Goal: Complete application form

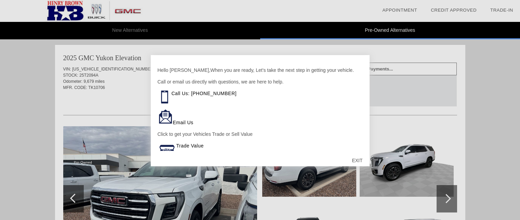
scroll to position [421, 0]
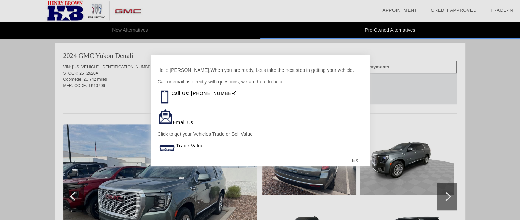
click at [360, 159] on div "EXIT" at bounding box center [357, 160] width 24 height 21
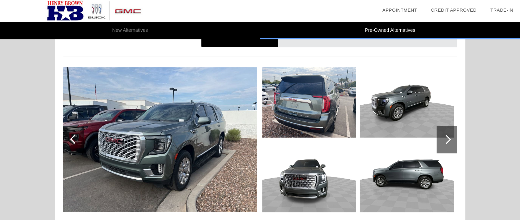
scroll to position [489, 0]
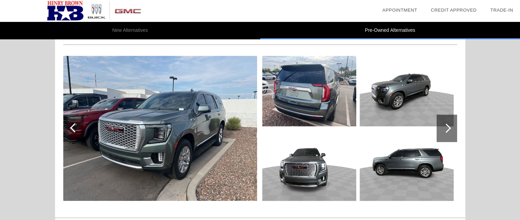
click at [447, 127] on div at bounding box center [446, 127] width 9 height 9
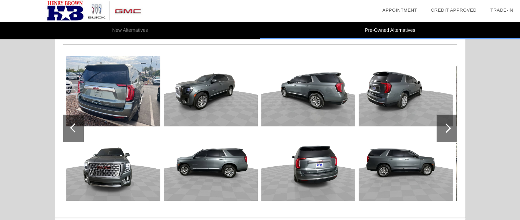
click at [116, 95] on img at bounding box center [113, 91] width 94 height 70
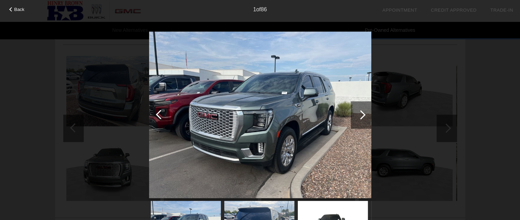
click at [364, 115] on div at bounding box center [360, 114] width 9 height 9
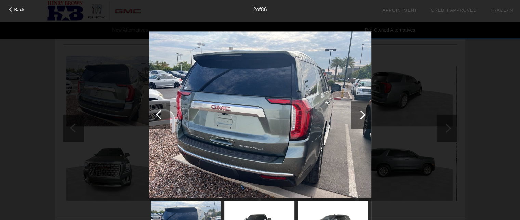
click at [363, 115] on div at bounding box center [360, 114] width 9 height 9
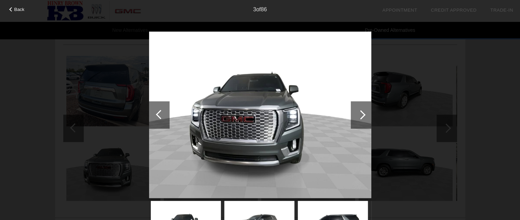
click at [362, 116] on div at bounding box center [360, 114] width 9 height 9
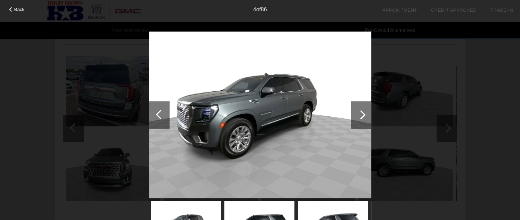
click at [362, 116] on div at bounding box center [360, 114] width 9 height 9
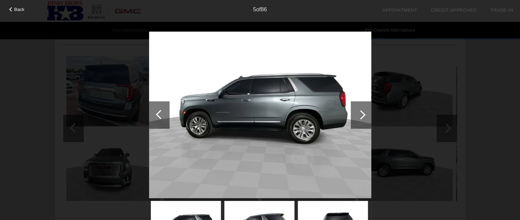
click at [359, 117] on div at bounding box center [360, 114] width 9 height 9
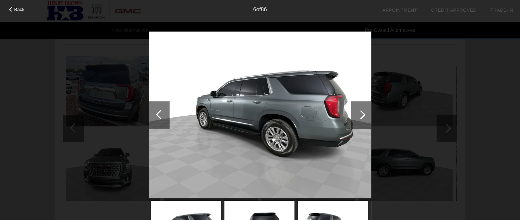
click at [356, 117] on div at bounding box center [361, 114] width 21 height 27
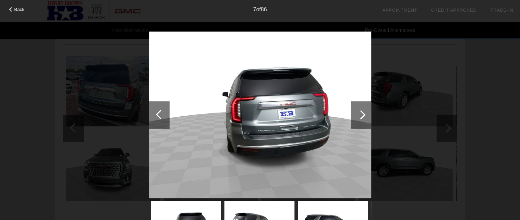
click at [355, 118] on div at bounding box center [361, 114] width 21 height 27
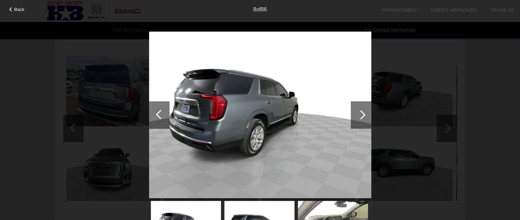
click at [355, 118] on div at bounding box center [361, 114] width 21 height 27
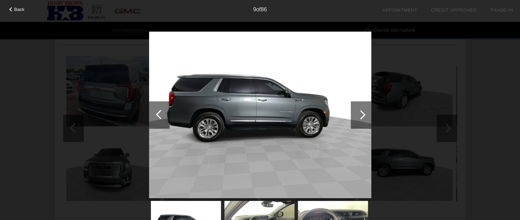
click at [357, 116] on div at bounding box center [361, 114] width 21 height 27
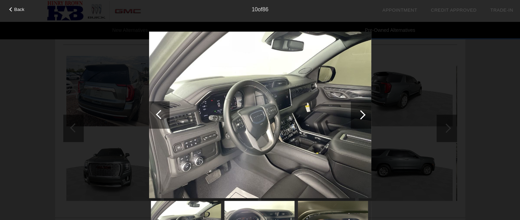
click at [355, 116] on div at bounding box center [361, 114] width 21 height 27
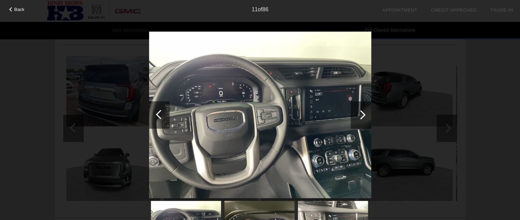
click at [362, 119] on div at bounding box center [361, 114] width 21 height 27
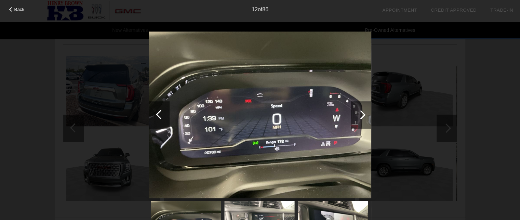
click at [362, 119] on div at bounding box center [361, 114] width 21 height 27
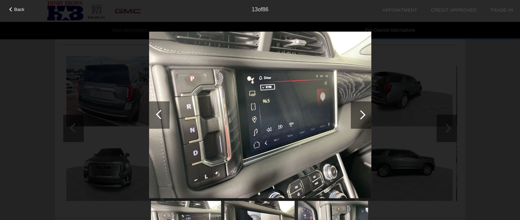
click at [363, 119] on div at bounding box center [361, 114] width 21 height 27
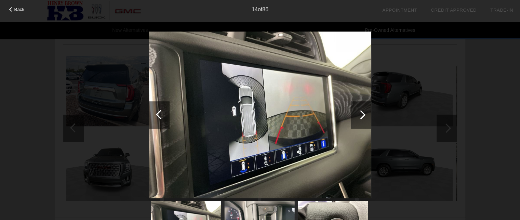
click at [363, 119] on div at bounding box center [361, 114] width 21 height 27
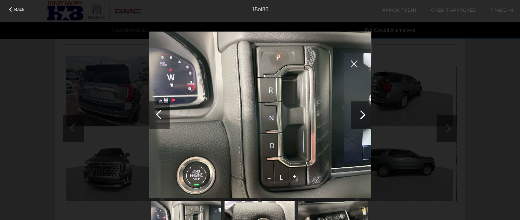
click at [363, 119] on div at bounding box center [361, 114] width 21 height 27
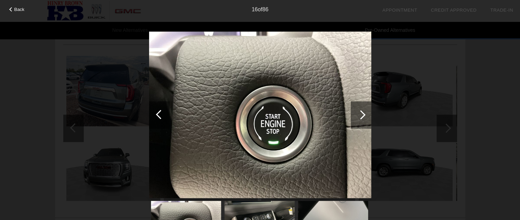
click at [363, 119] on div at bounding box center [361, 114] width 21 height 27
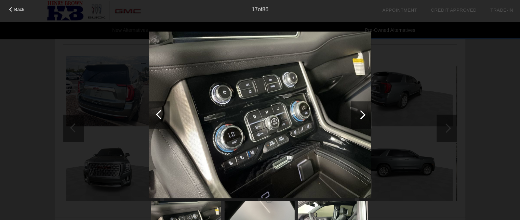
click at [363, 119] on div at bounding box center [361, 114] width 21 height 27
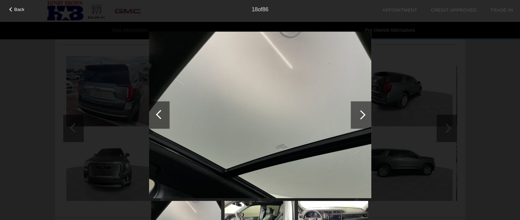
click at [363, 120] on div at bounding box center [361, 114] width 21 height 27
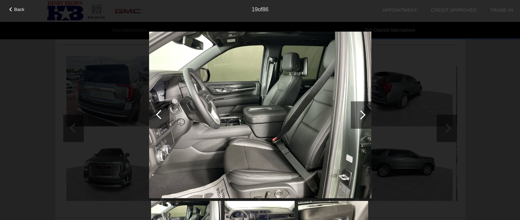
click at [365, 121] on div at bounding box center [361, 114] width 21 height 27
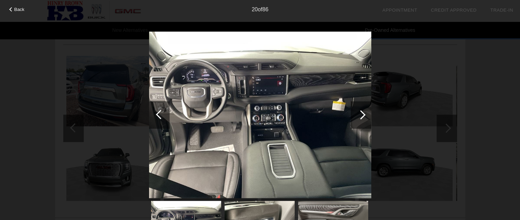
click at [364, 116] on div at bounding box center [360, 114] width 9 height 9
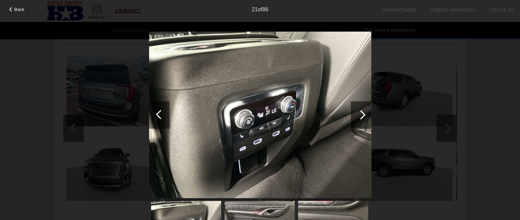
click at [364, 116] on div at bounding box center [360, 114] width 9 height 9
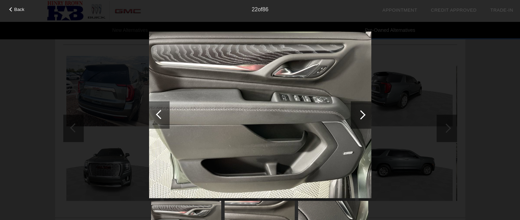
click at [365, 116] on div at bounding box center [361, 114] width 21 height 27
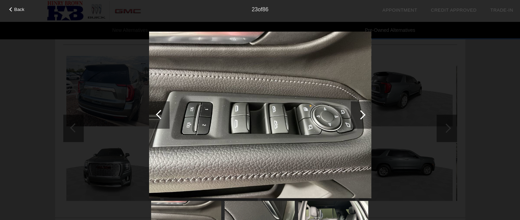
click at [366, 116] on div at bounding box center [361, 114] width 21 height 27
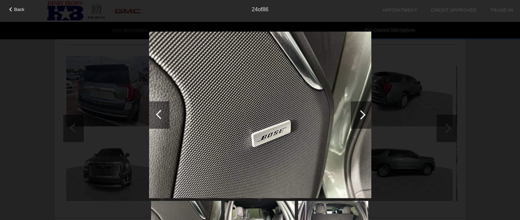
click at [366, 116] on div at bounding box center [361, 114] width 21 height 27
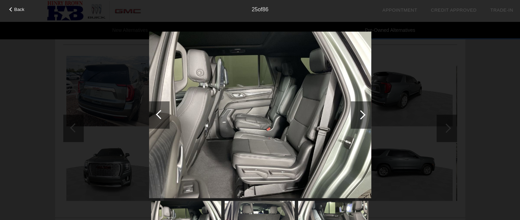
click at [366, 116] on div at bounding box center [361, 114] width 21 height 27
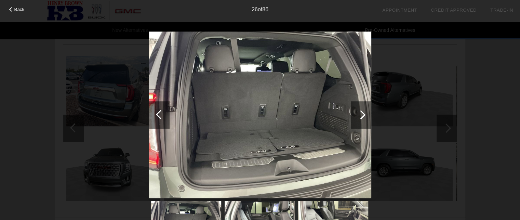
click at [367, 116] on div at bounding box center [361, 114] width 21 height 27
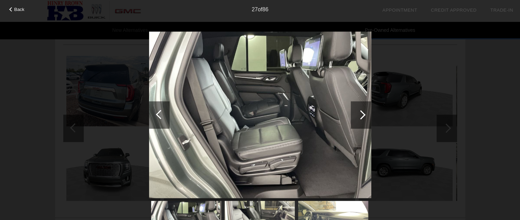
click at [367, 116] on div at bounding box center [361, 114] width 21 height 27
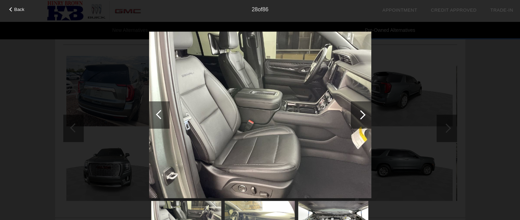
click at [367, 116] on div at bounding box center [361, 114] width 21 height 27
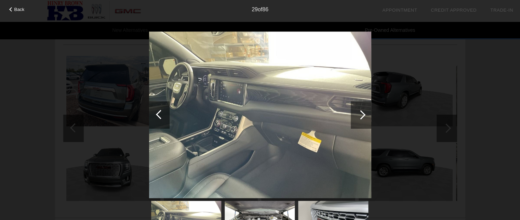
click at [367, 116] on div at bounding box center [361, 114] width 21 height 27
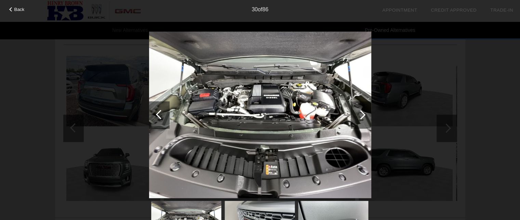
click at [368, 116] on div at bounding box center [361, 114] width 21 height 27
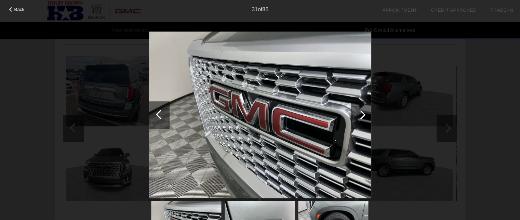
click at [368, 116] on div at bounding box center [361, 114] width 21 height 27
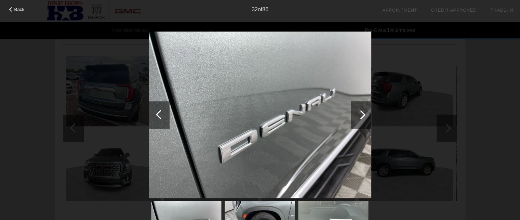
click at [368, 116] on div at bounding box center [361, 114] width 21 height 27
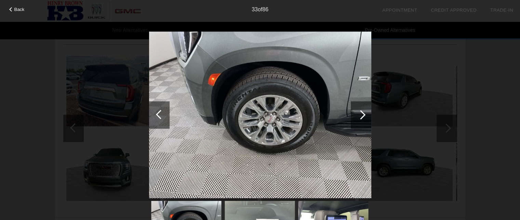
click at [368, 116] on div at bounding box center [361, 114] width 21 height 27
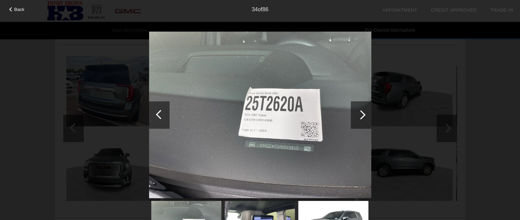
click at [368, 116] on div at bounding box center [361, 114] width 21 height 27
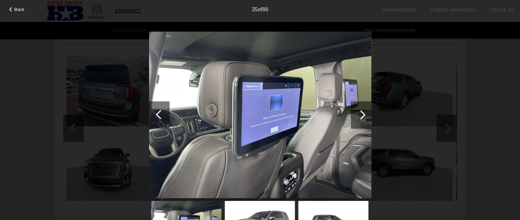
click at [368, 116] on div at bounding box center [361, 114] width 21 height 27
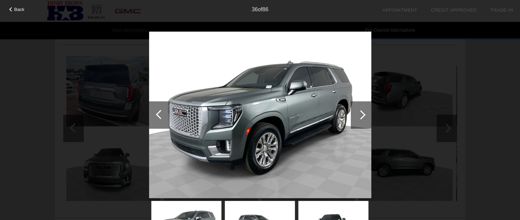
click at [369, 116] on div at bounding box center [361, 114] width 21 height 27
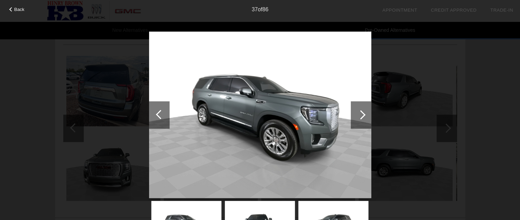
click at [369, 116] on div at bounding box center [361, 114] width 21 height 27
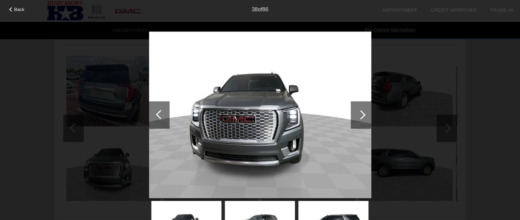
click at [369, 116] on div at bounding box center [361, 114] width 21 height 27
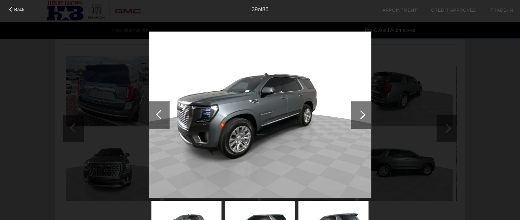
click at [159, 111] on div at bounding box center [160, 114] width 9 height 9
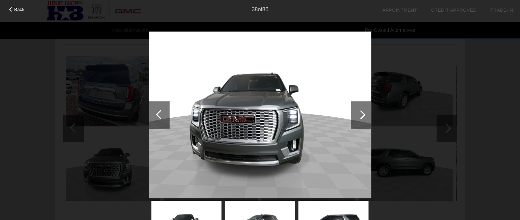
click at [364, 117] on div at bounding box center [361, 114] width 21 height 27
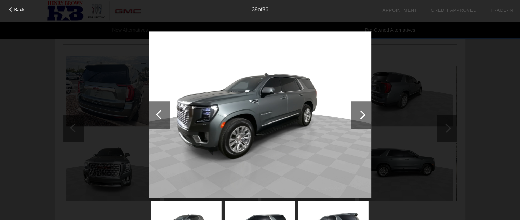
click at [364, 117] on div at bounding box center [361, 114] width 21 height 27
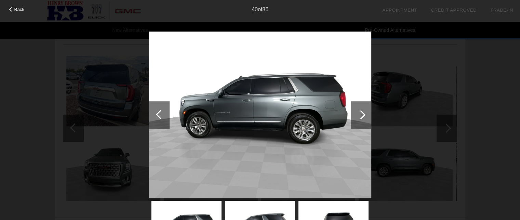
click at [364, 117] on div at bounding box center [361, 114] width 21 height 27
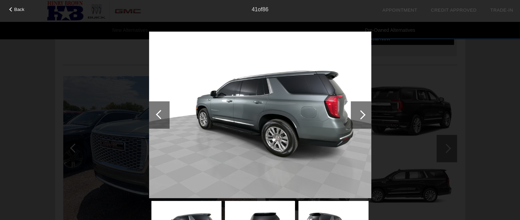
scroll to position [759, 0]
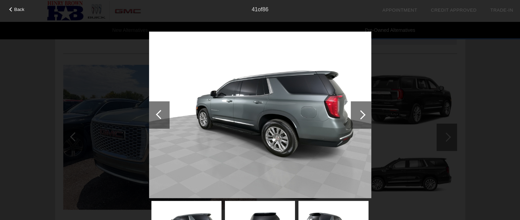
click at [359, 114] on div at bounding box center [360, 114] width 9 height 9
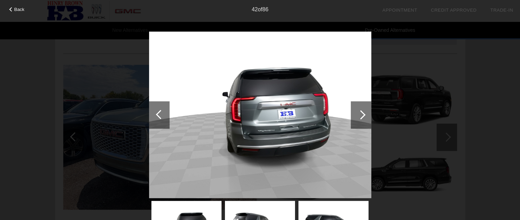
click at [359, 114] on div at bounding box center [360, 114] width 9 height 9
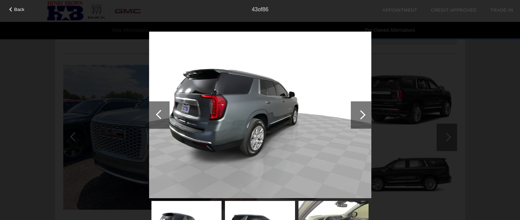
click at [359, 114] on div at bounding box center [360, 114] width 9 height 9
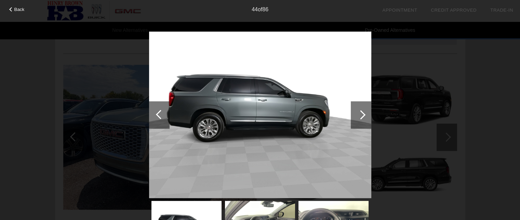
click at [359, 114] on div at bounding box center [360, 114] width 9 height 9
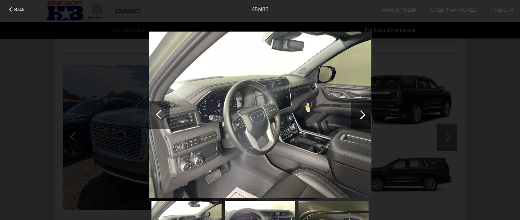
click at [359, 114] on div at bounding box center [360, 114] width 9 height 9
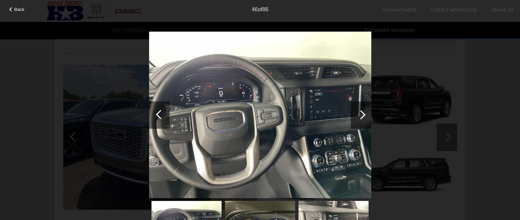
click at [360, 114] on div at bounding box center [360, 114] width 9 height 9
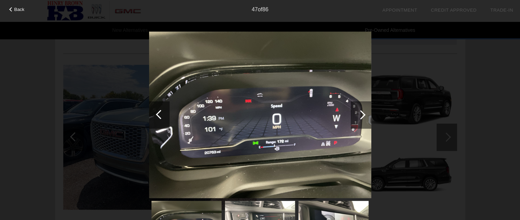
click at [361, 114] on div at bounding box center [360, 114] width 9 height 9
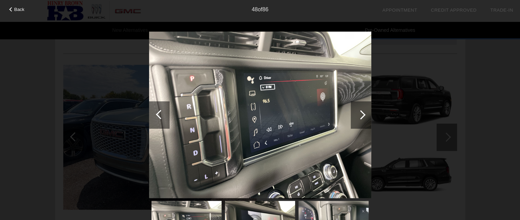
click at [361, 114] on div at bounding box center [360, 114] width 9 height 9
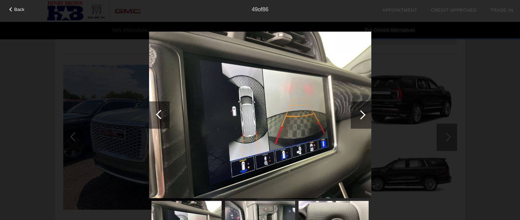
click at [361, 114] on div at bounding box center [360, 114] width 9 height 9
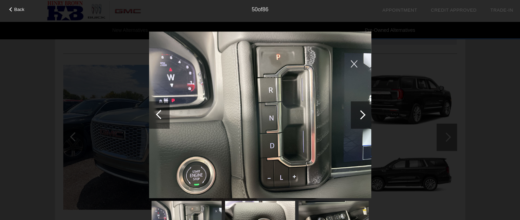
click at [361, 114] on div at bounding box center [360, 114] width 9 height 9
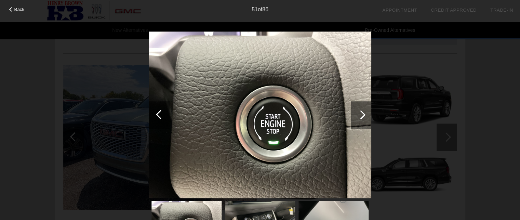
click at [361, 114] on div at bounding box center [360, 114] width 9 height 9
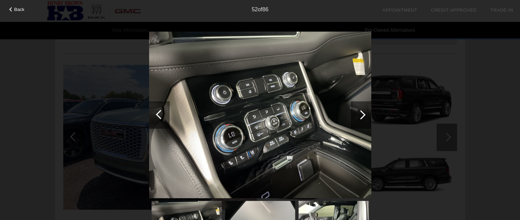
click at [361, 114] on div at bounding box center [360, 114] width 9 height 9
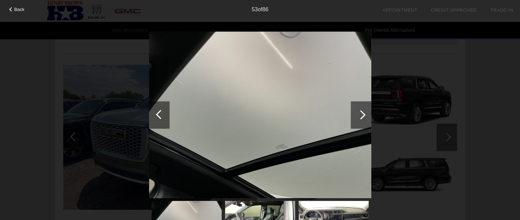
click at [361, 114] on div at bounding box center [360, 114] width 9 height 9
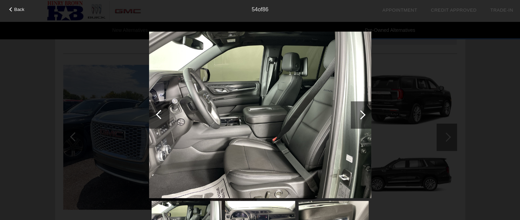
click at [361, 113] on div at bounding box center [360, 114] width 9 height 9
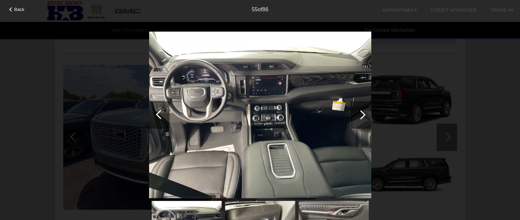
click at [361, 113] on div at bounding box center [360, 114] width 9 height 9
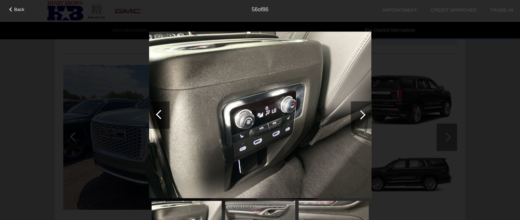
click at [361, 113] on div at bounding box center [360, 114] width 9 height 9
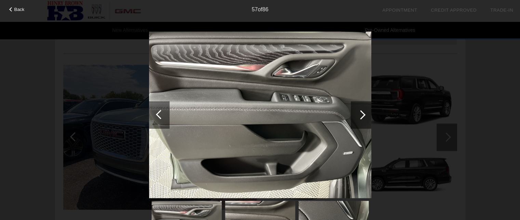
click at [361, 113] on div at bounding box center [360, 114] width 9 height 9
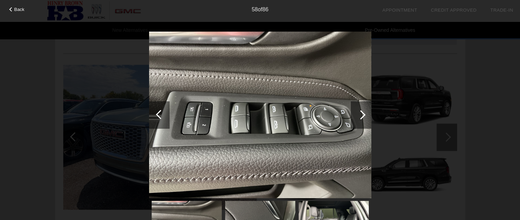
click at [361, 113] on div at bounding box center [360, 114] width 9 height 9
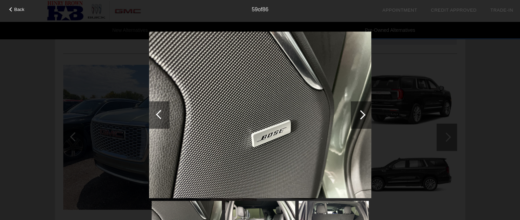
click at [361, 113] on div at bounding box center [360, 114] width 9 height 9
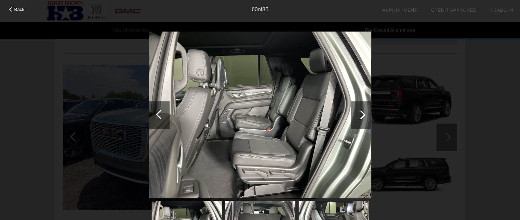
click at [362, 113] on div at bounding box center [360, 114] width 9 height 9
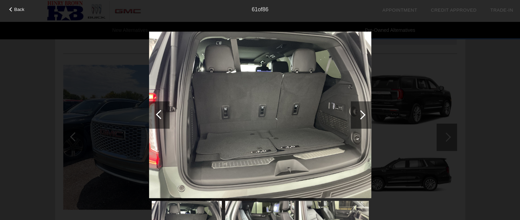
click at [362, 113] on div at bounding box center [360, 114] width 9 height 9
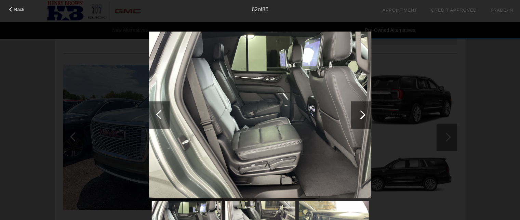
click at [362, 113] on div at bounding box center [360, 114] width 9 height 9
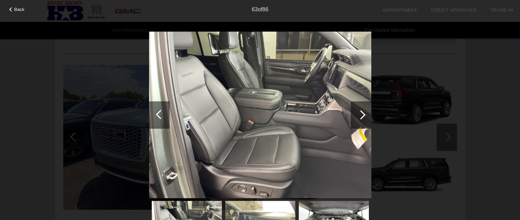
click at [362, 112] on div at bounding box center [360, 114] width 9 height 9
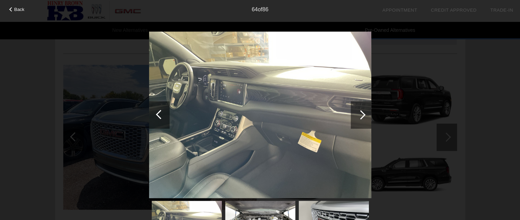
click at [364, 112] on div at bounding box center [361, 114] width 21 height 27
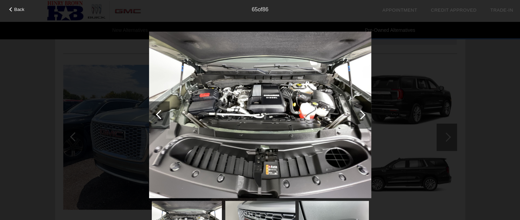
click at [364, 112] on div at bounding box center [361, 114] width 21 height 27
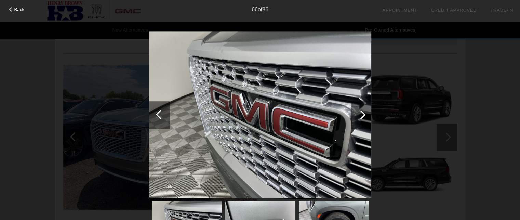
click at [364, 112] on div at bounding box center [361, 114] width 21 height 27
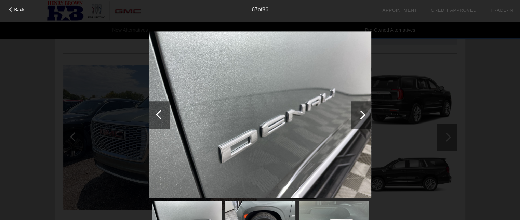
click at [365, 111] on div at bounding box center [361, 114] width 21 height 27
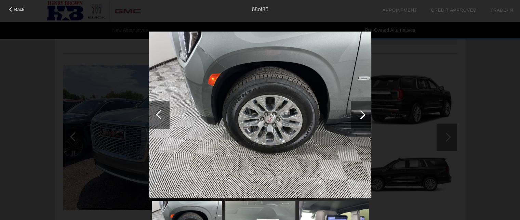
click at [365, 111] on div at bounding box center [361, 114] width 21 height 27
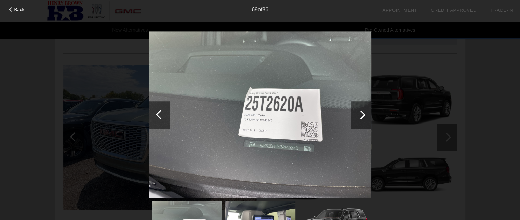
click at [365, 111] on div at bounding box center [361, 114] width 21 height 27
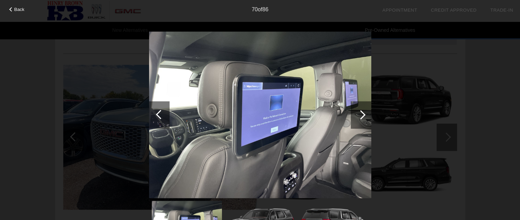
click at [365, 111] on div at bounding box center [361, 114] width 21 height 27
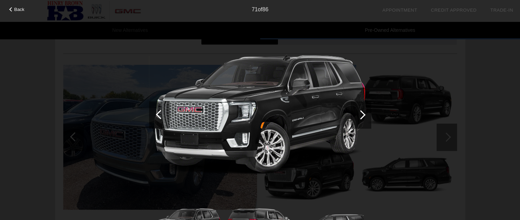
click at [365, 111] on div at bounding box center [361, 114] width 21 height 27
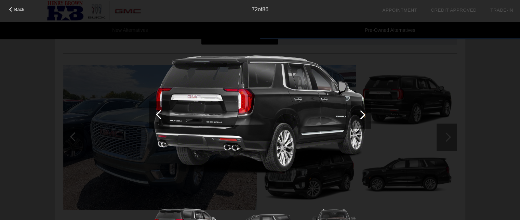
click at [366, 111] on div at bounding box center [361, 114] width 21 height 27
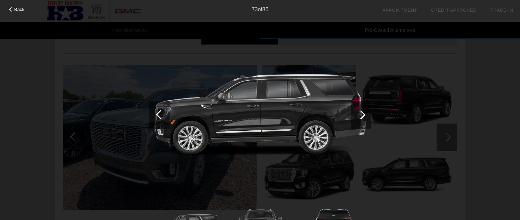
click at [367, 111] on div at bounding box center [361, 114] width 21 height 27
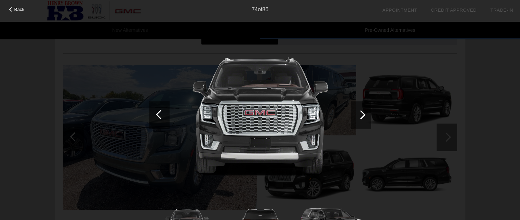
click at [367, 111] on div at bounding box center [361, 114] width 21 height 27
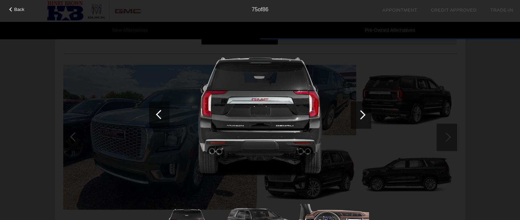
click at [367, 111] on div at bounding box center [361, 114] width 21 height 27
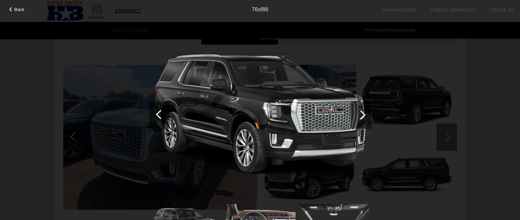
click at [367, 111] on div at bounding box center [361, 114] width 21 height 27
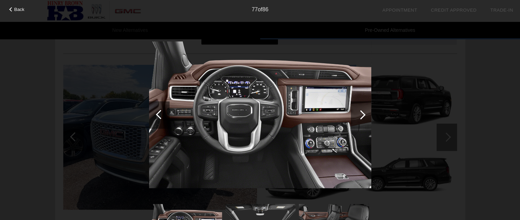
click at [367, 111] on div at bounding box center [361, 114] width 21 height 27
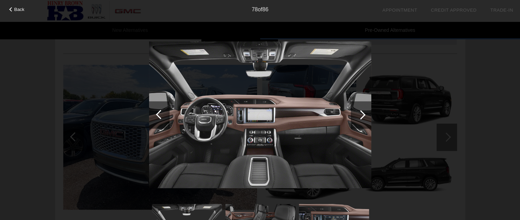
click at [367, 111] on div at bounding box center [361, 114] width 21 height 27
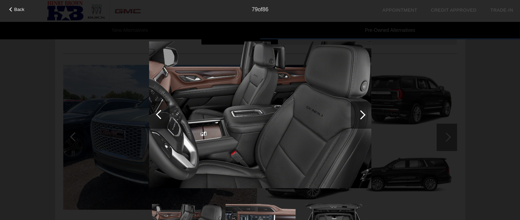
click at [367, 111] on div at bounding box center [361, 114] width 21 height 27
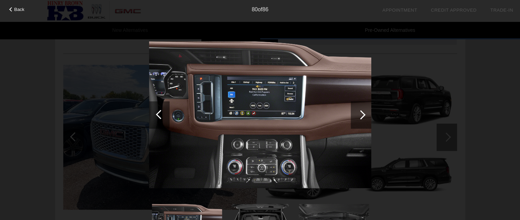
click at [368, 111] on div at bounding box center [361, 114] width 21 height 27
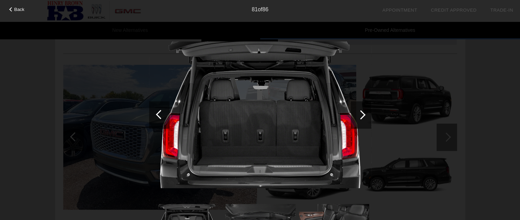
click at [369, 110] on div at bounding box center [361, 114] width 21 height 27
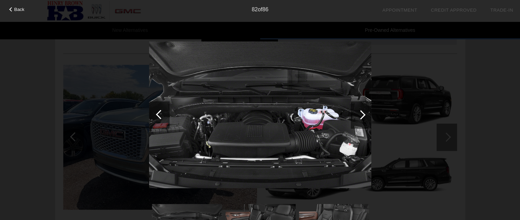
click at [370, 110] on div at bounding box center [361, 114] width 21 height 27
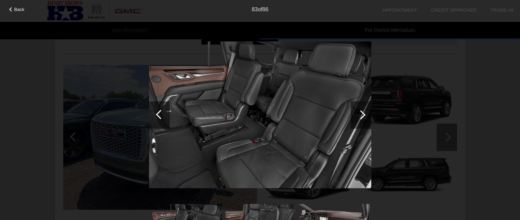
click at [371, 110] on div at bounding box center [361, 114] width 21 height 27
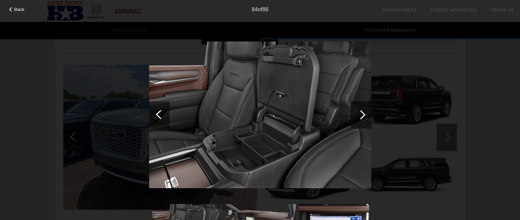
click at [373, 109] on div "Back 84 of 86" at bounding box center [260, 110] width 520 height 220
click at [366, 117] on div at bounding box center [361, 114] width 21 height 27
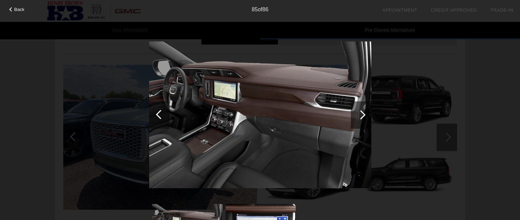
click at [366, 116] on div at bounding box center [361, 114] width 21 height 27
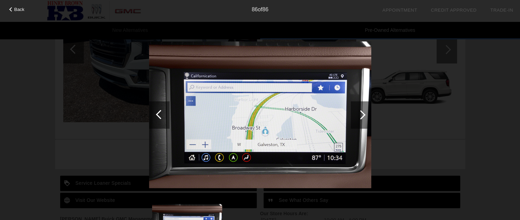
scroll to position [1200, 0]
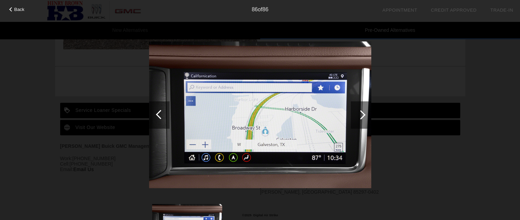
click at [22, 8] on span "Back" at bounding box center [19, 9] width 10 height 5
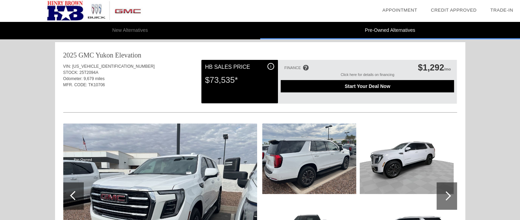
scroll to position [0, 0]
